Goal: Information Seeking & Learning: Compare options

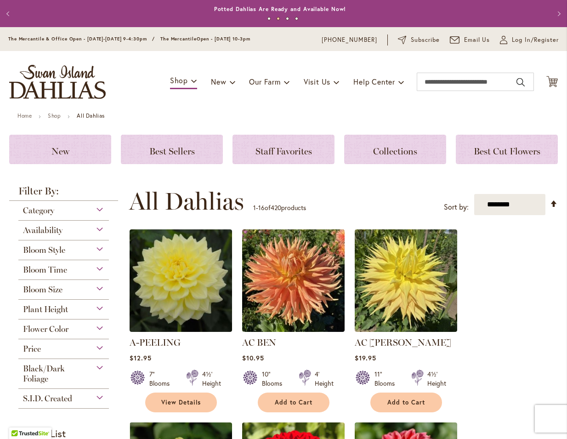
scroll to position [0, 0]
click at [41, 254] on span "Bloom Style" at bounding box center [44, 250] width 42 height 10
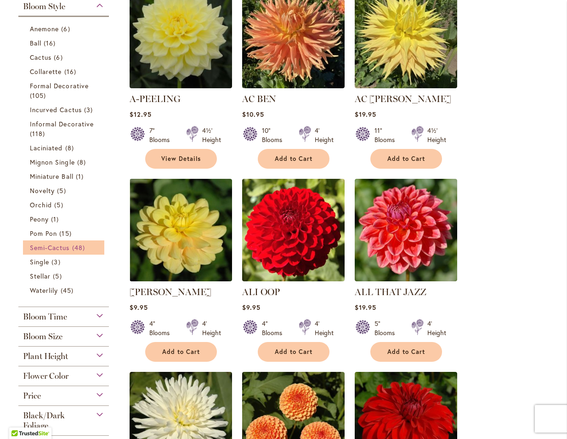
scroll to position [0, 0]
click at [40, 252] on span "Semi-Cactus" at bounding box center [50, 247] width 40 height 9
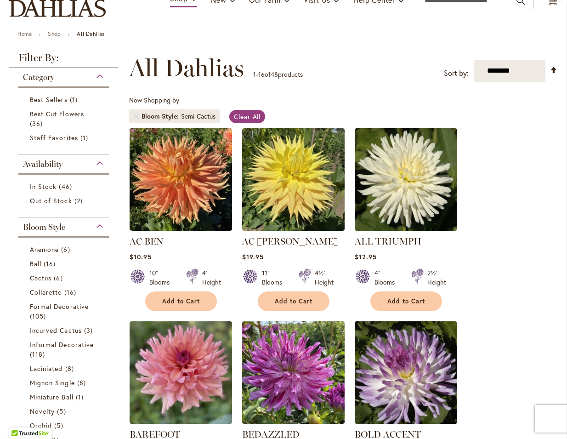
scroll to position [230, 0]
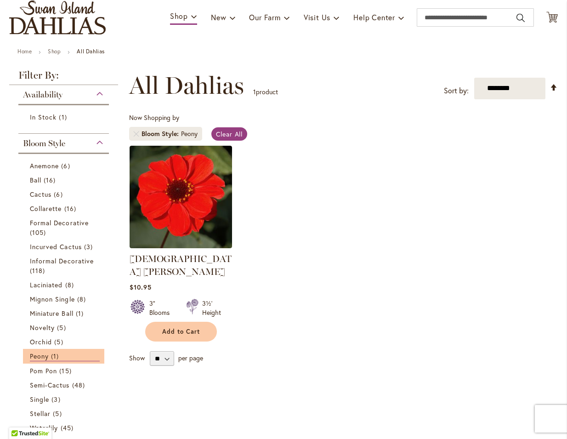
scroll to position [146, 0]
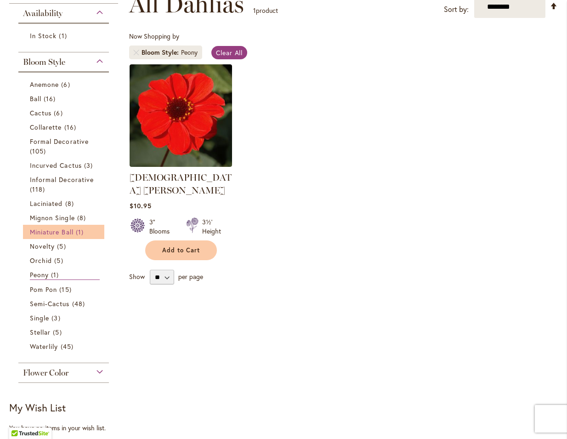
click at [70, 236] on span "Miniature Ball" at bounding box center [52, 231] width 44 height 9
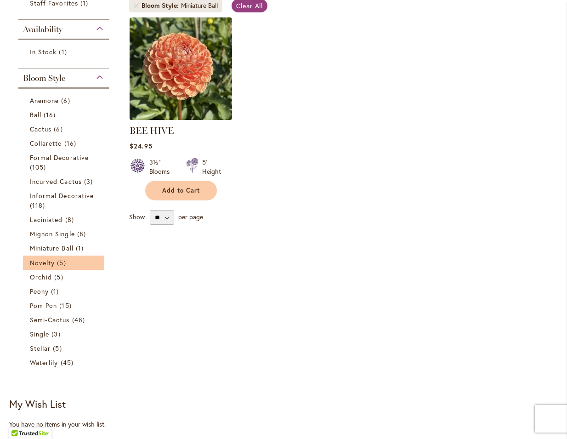
scroll to position [197, 0]
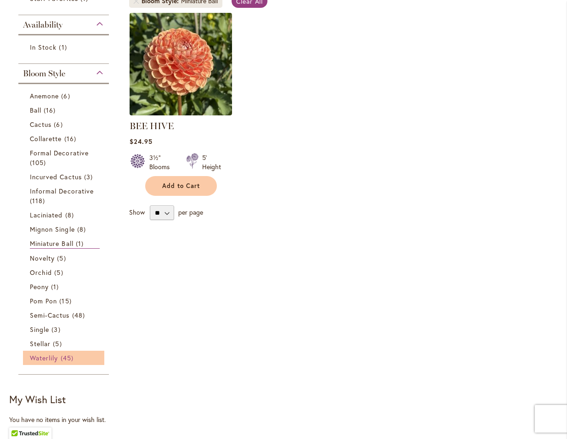
click at [46, 362] on span "Waterlily" at bounding box center [44, 357] width 28 height 9
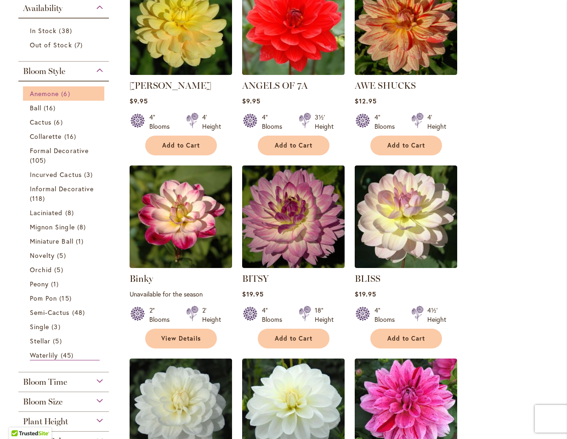
click at [65, 96] on span "6 items" at bounding box center [66, 94] width 11 height 10
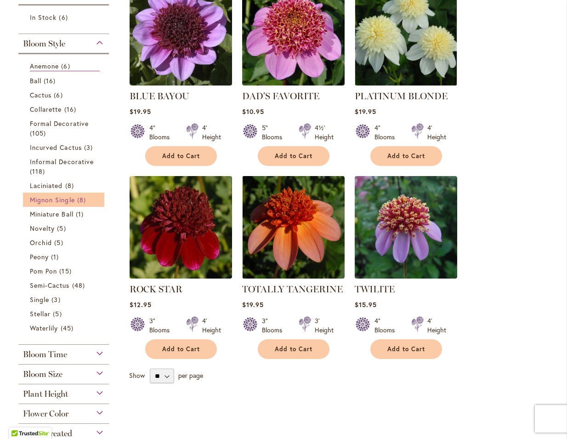
scroll to position [228, 0]
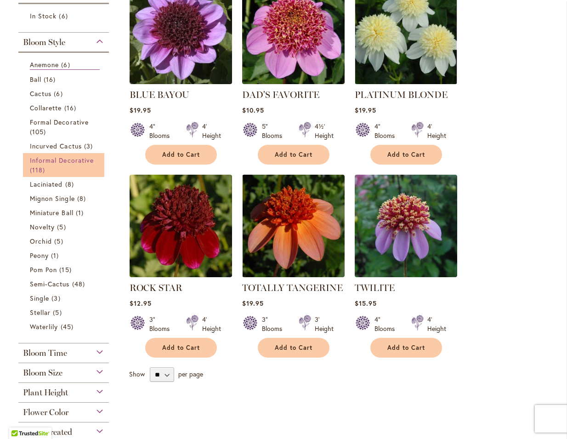
click at [79, 161] on span "Informal Decorative" at bounding box center [62, 160] width 64 height 9
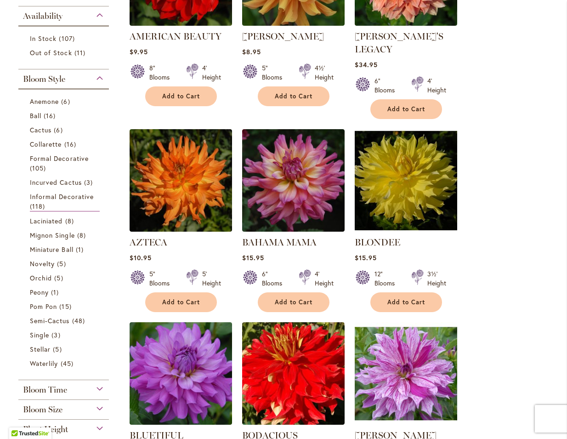
scroll to position [329, 0]
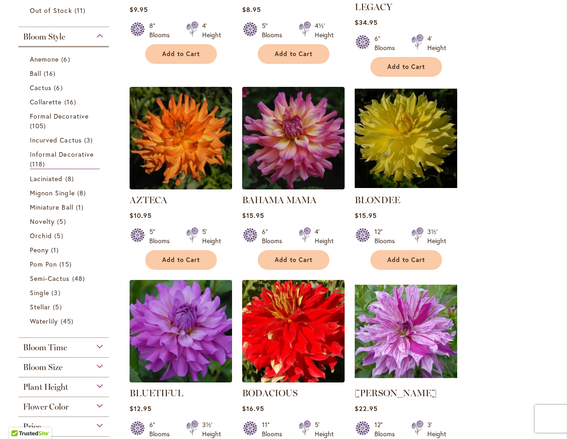
click at [81, 374] on div "Bloom Size (AA) Over 10" Blooms 28 items (A) 8"–10" Blooms 16 items (B) 6"–8" B…" at bounding box center [63, 367] width 90 height 20
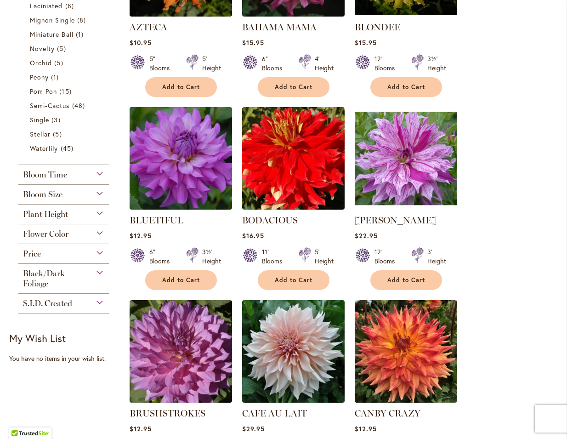
scroll to position [504, 0]
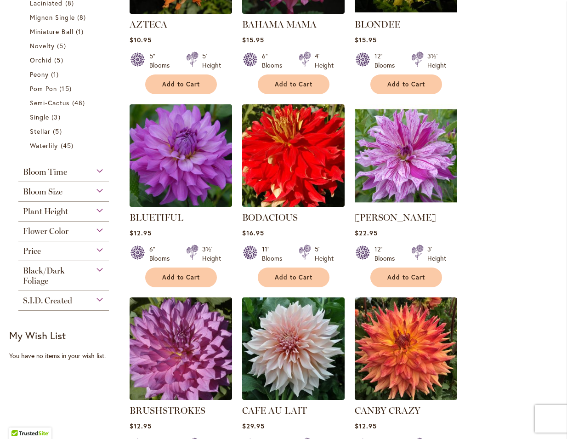
click at [102, 177] on div "Bloom Time" at bounding box center [63, 169] width 90 height 15
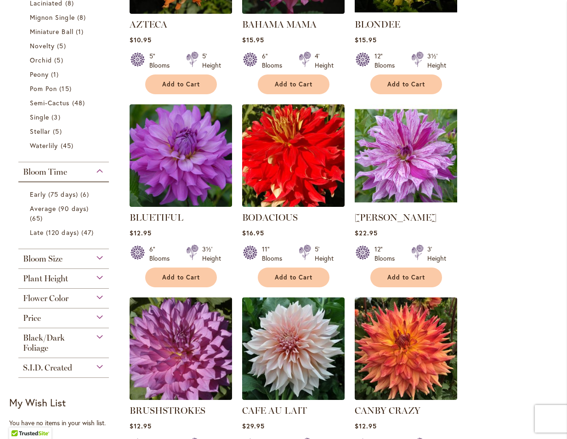
scroll to position [0, 0]
click at [64, 198] on span "Early (75 days)" at bounding box center [54, 194] width 48 height 9
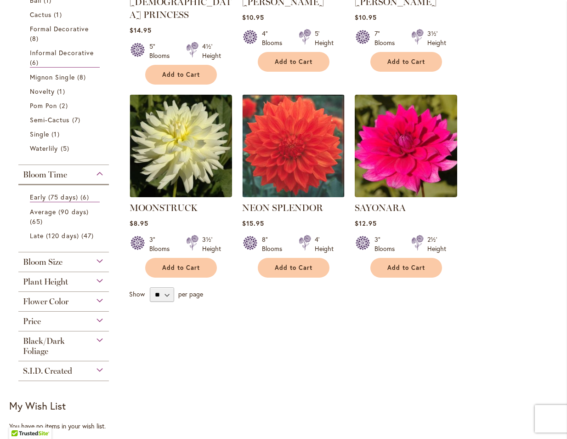
scroll to position [320, 0]
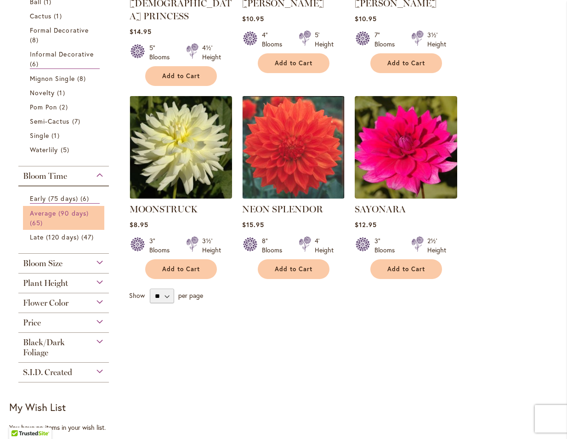
click at [73, 222] on link "Average (90 days) 65 items" at bounding box center [65, 217] width 70 height 19
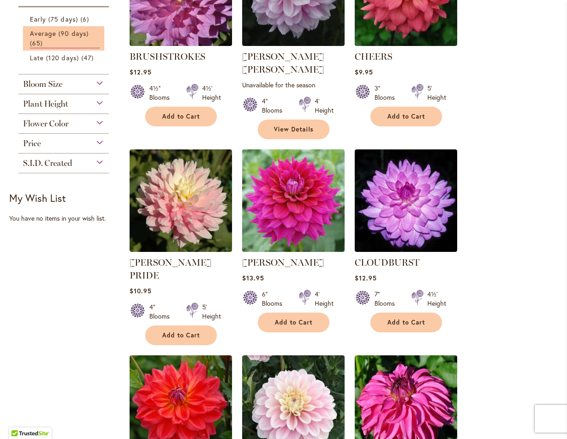
scroll to position [631, 0]
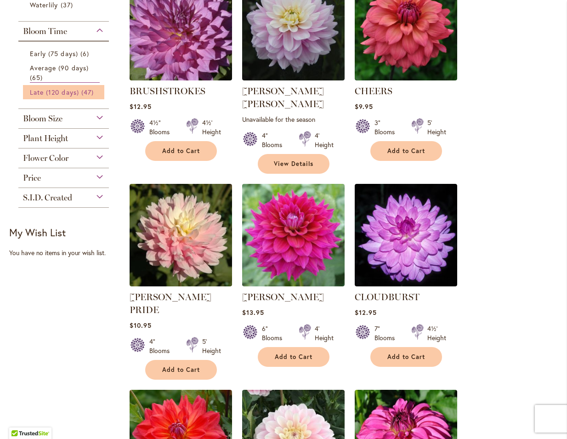
click at [50, 93] on span "Late (120 days)" at bounding box center [54, 92] width 49 height 9
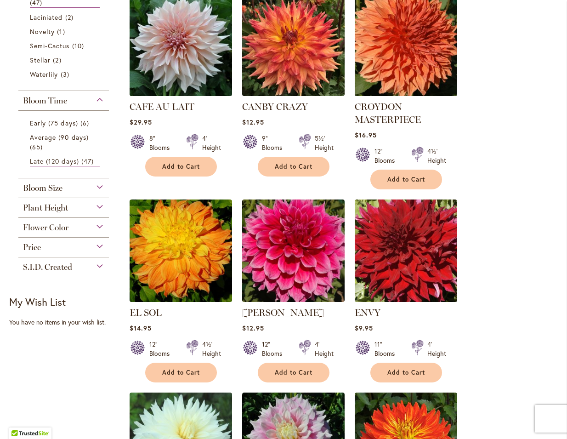
scroll to position [413, 0]
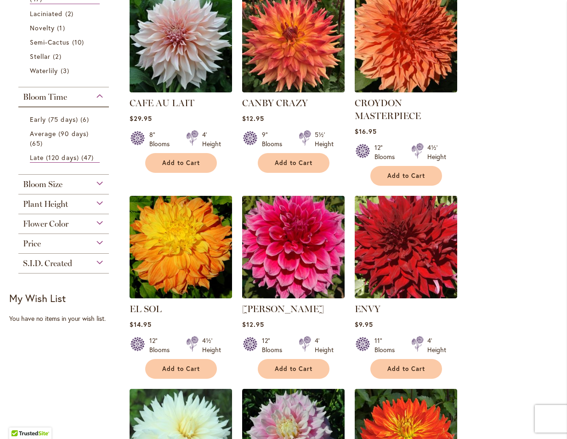
click at [49, 189] on span "Bloom Size" at bounding box center [43, 184] width 40 height 10
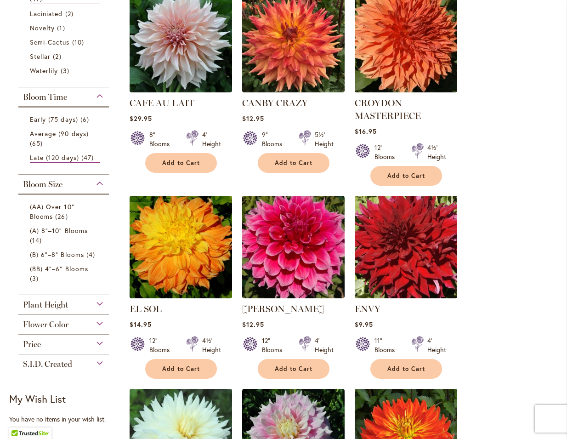
scroll to position [415, 0]
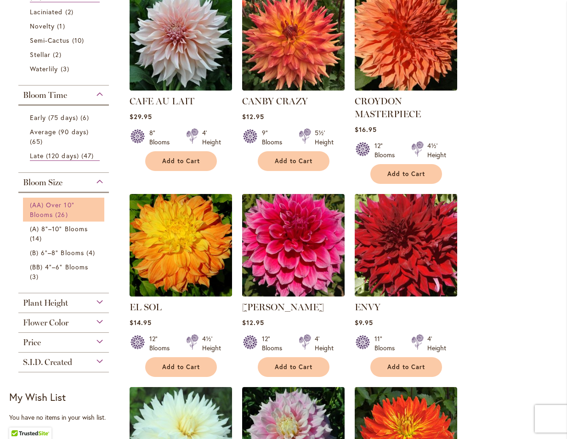
click at [47, 208] on span "(AA) Over 10" Blooms" at bounding box center [52, 209] width 45 height 18
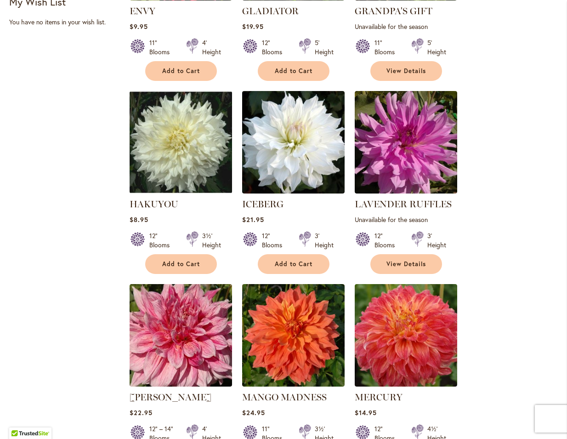
scroll to position [704, 0]
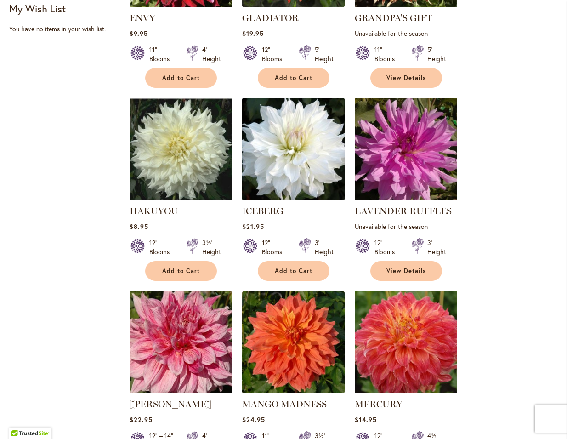
click at [311, 158] on img at bounding box center [292, 148] width 107 height 107
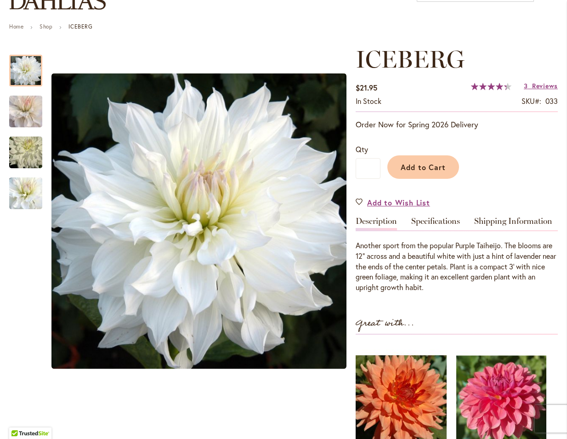
scroll to position [88, 0]
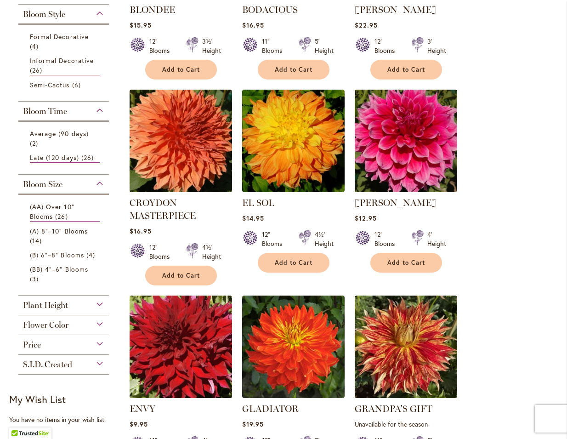
scroll to position [311, 0]
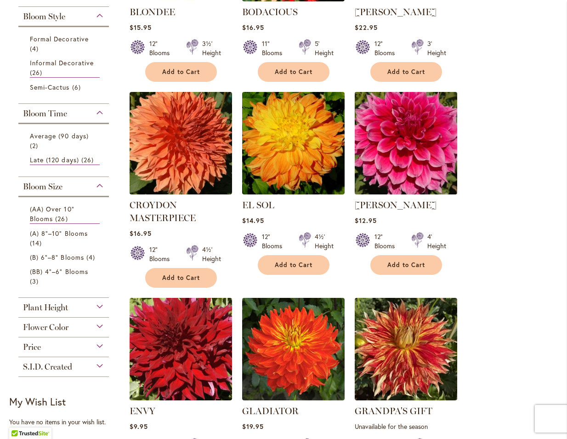
click at [409, 124] on img at bounding box center [405, 142] width 107 height 107
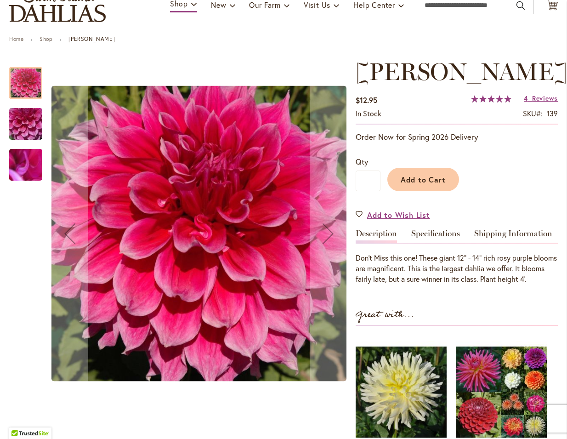
scroll to position [76, 0]
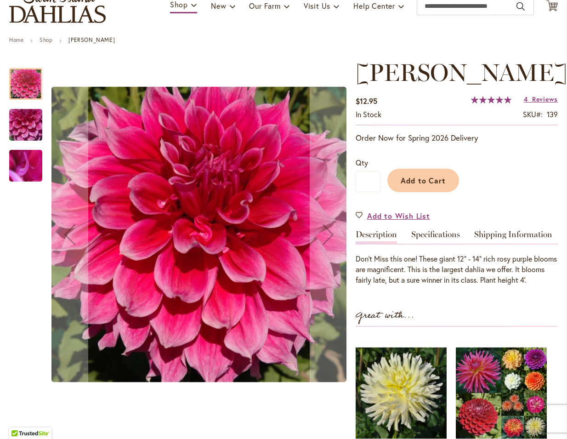
click at [31, 123] on img "EMORY PAUL" at bounding box center [26, 125] width 66 height 50
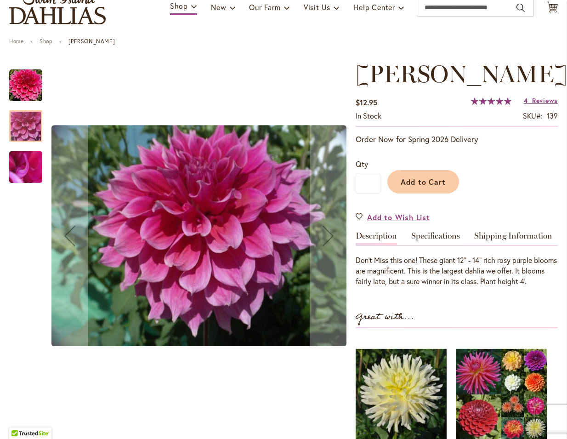
scroll to position [74, 0]
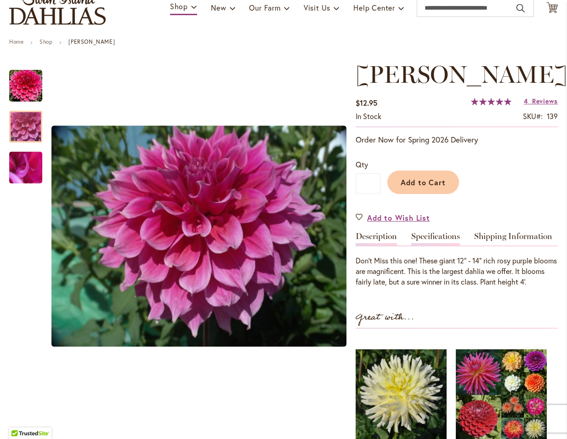
click at [445, 242] on link "Specifications" at bounding box center [435, 238] width 49 height 13
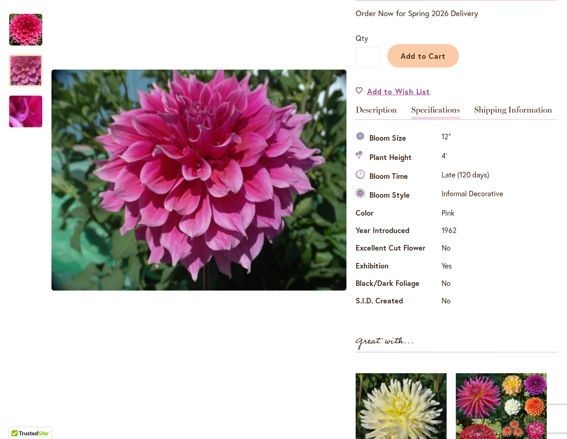
scroll to position [201, 0]
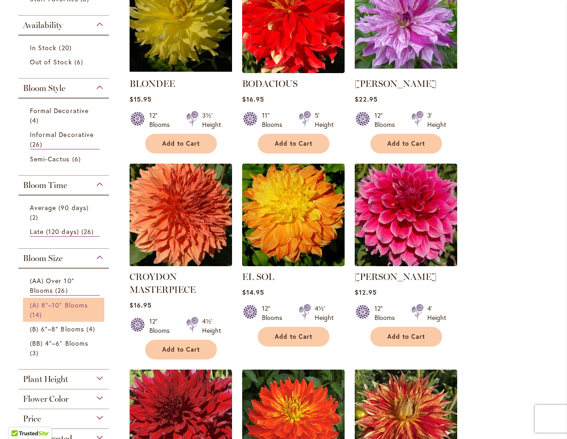
scroll to position [242, 0]
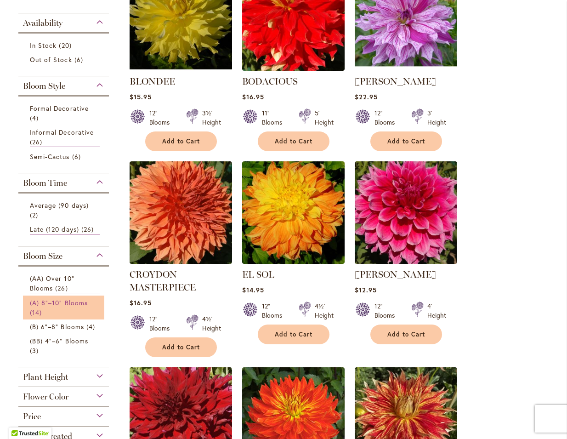
click at [95, 313] on link "(A) 8"–10" Blooms 14 items" at bounding box center [65, 307] width 70 height 19
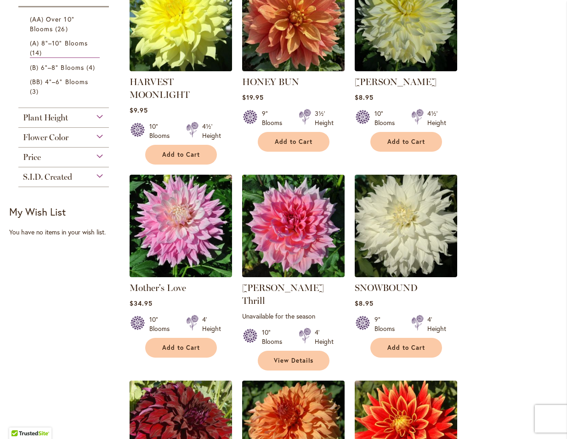
scroll to position [425, 0]
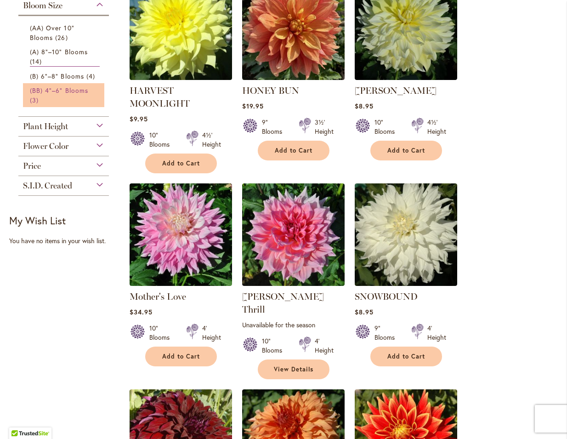
click at [45, 94] on span "(BB) 4"–6" Blooms" at bounding box center [59, 90] width 58 height 9
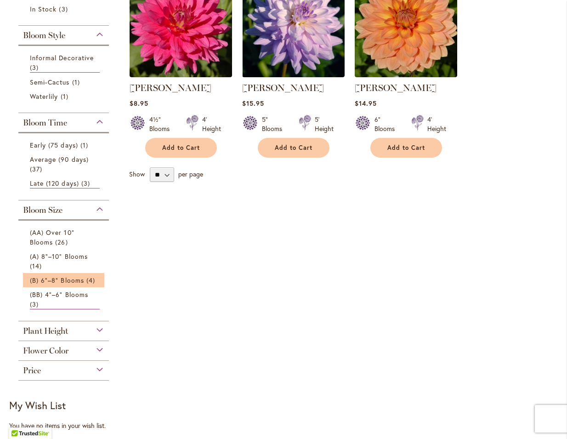
scroll to position [0, 0]
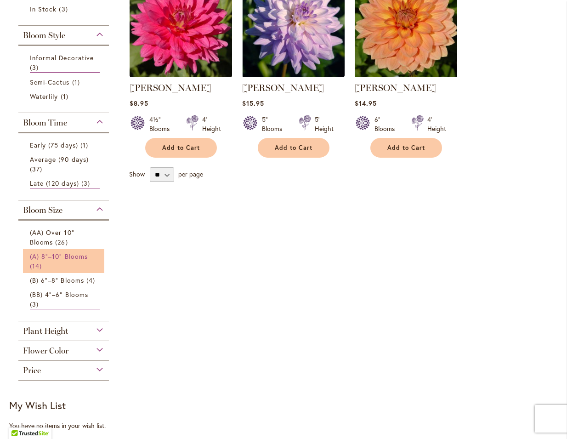
click at [66, 267] on link "(A) 8"–10" Blooms 14 items" at bounding box center [65, 260] width 70 height 19
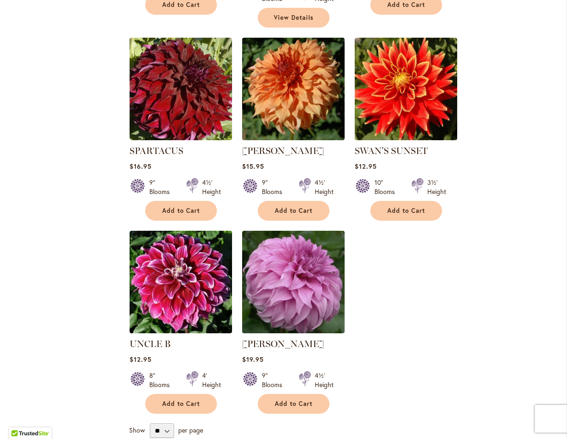
scroll to position [780, 0]
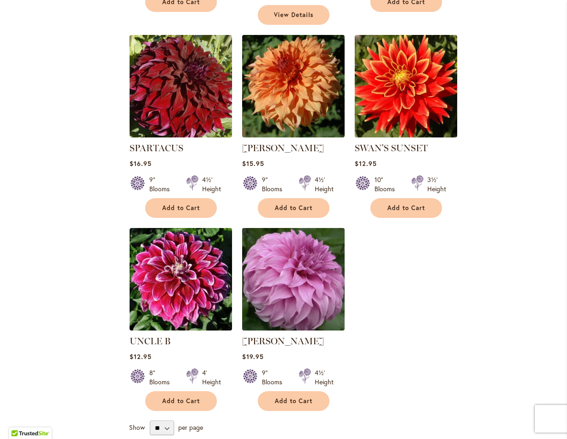
click at [314, 279] on img at bounding box center [292, 278] width 107 height 107
